Goal: Find specific page/section: Find specific page/section

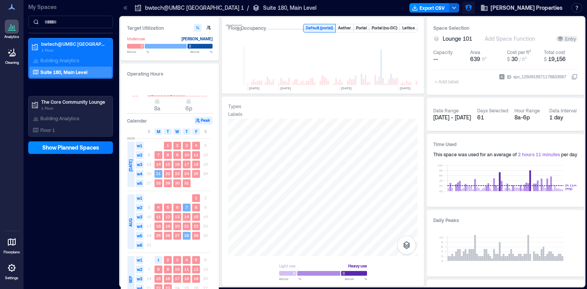
scroll to position [0, 1582]
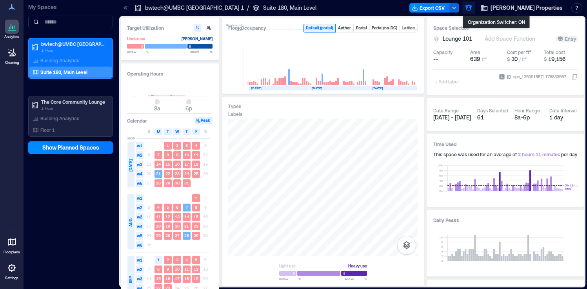
click at [473, 11] on icon "button" at bounding box center [469, 8] width 8 height 8
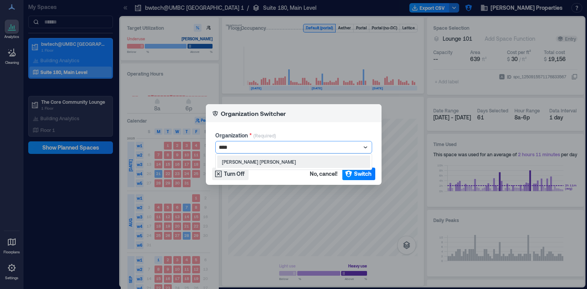
type input "*****"
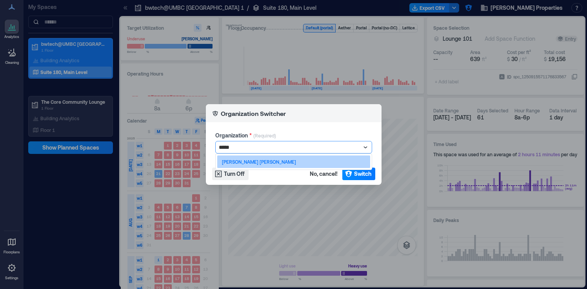
click at [248, 163] on p "[PERSON_NAME] [PERSON_NAME]" at bounding box center [259, 162] width 74 height 6
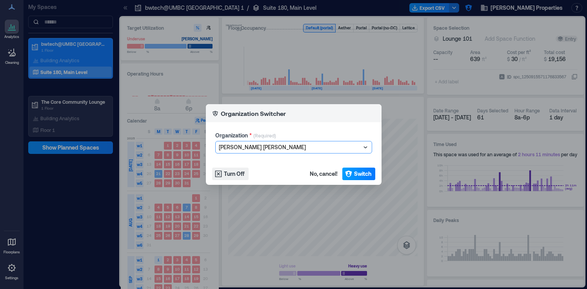
click at [367, 176] on span "Switch" at bounding box center [362, 174] width 17 height 8
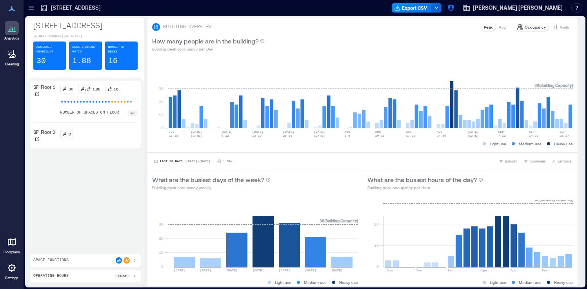
click at [33, 9] on icon at bounding box center [31, 8] width 8 height 8
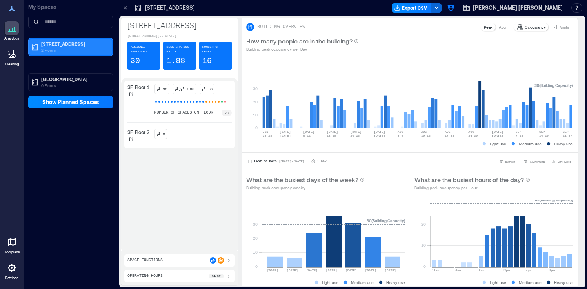
click at [63, 46] on p "[STREET_ADDRESS]" at bounding box center [74, 44] width 66 height 6
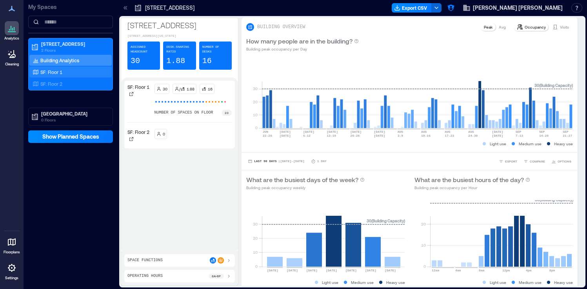
click at [70, 71] on div "SF: Floor 1" at bounding box center [69, 72] width 76 height 8
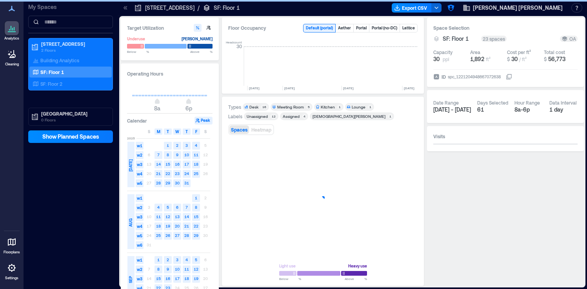
scroll to position [0, 1345]
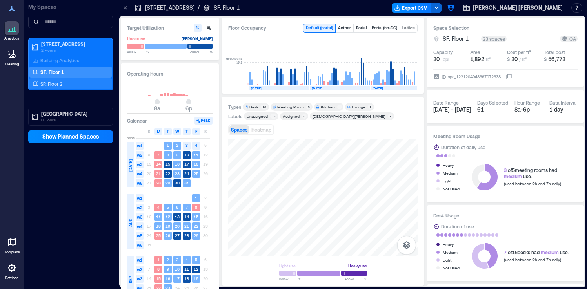
click at [55, 83] on p "SF: Floor 2" at bounding box center [51, 84] width 22 height 6
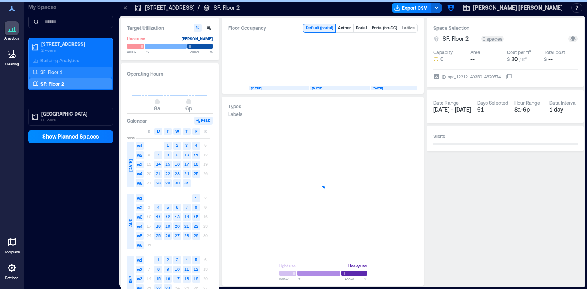
click at [63, 70] on div "SF: Floor 1" at bounding box center [69, 72] width 76 height 8
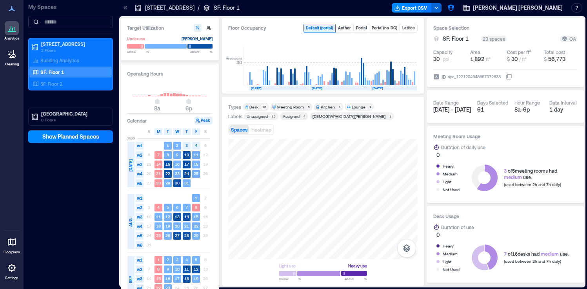
scroll to position [0, 1345]
